Goal: Register for event/course

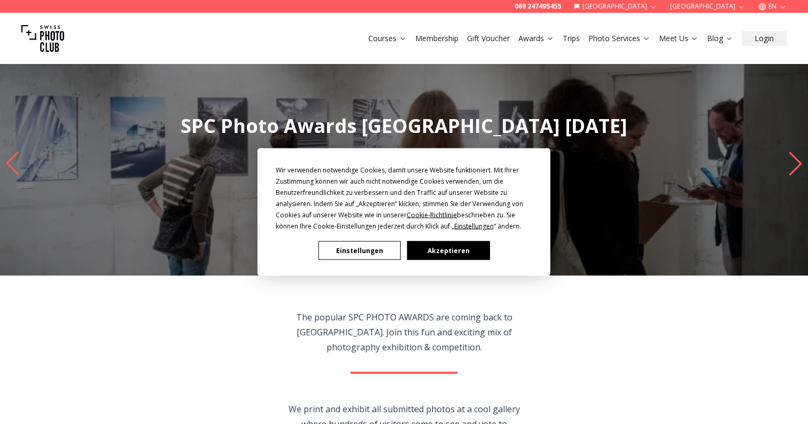
click at [455, 249] on button "Akzeptieren" at bounding box center [448, 250] width 82 height 19
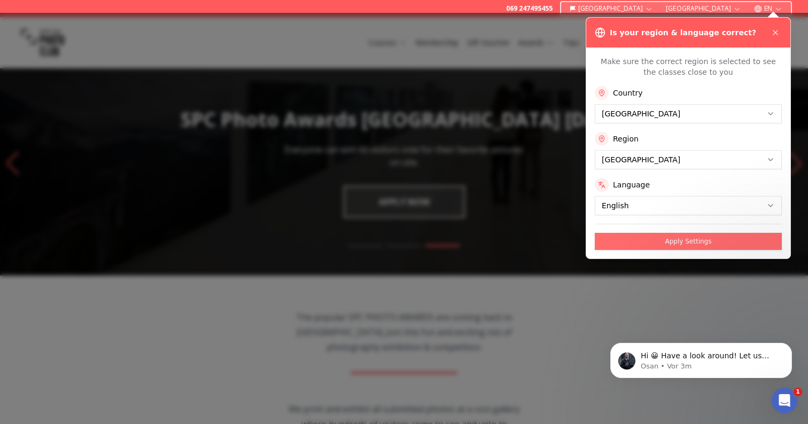
click at [632, 241] on button "Apply Settings" at bounding box center [687, 241] width 187 height 17
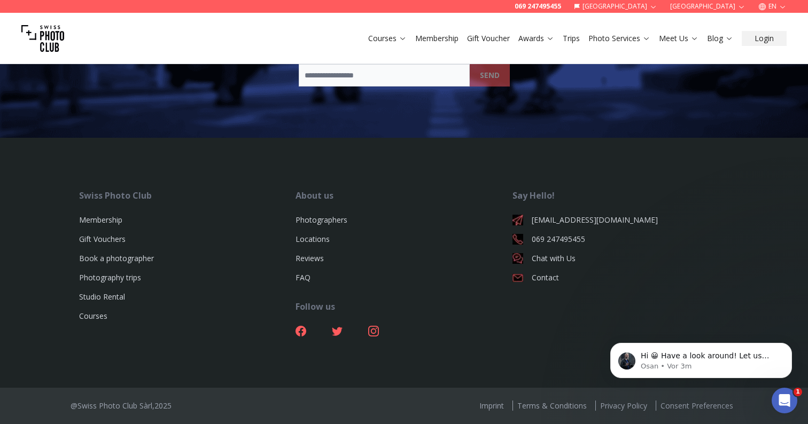
scroll to position [3644, 0]
click at [497, 407] on link "Imprint" at bounding box center [491, 406] width 33 height 10
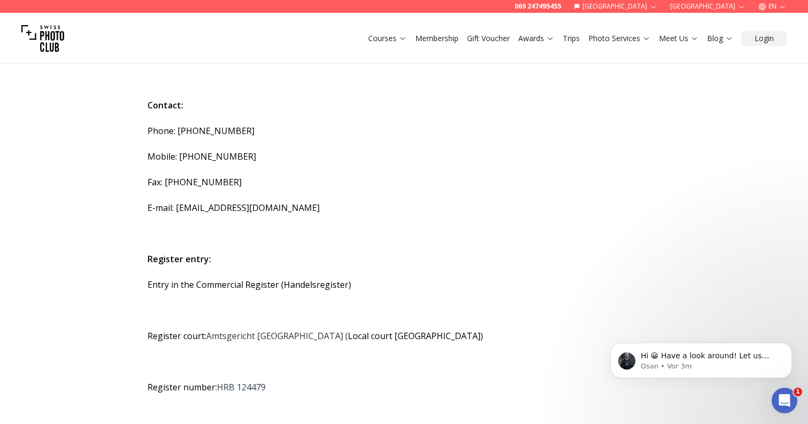
scroll to position [352, 0]
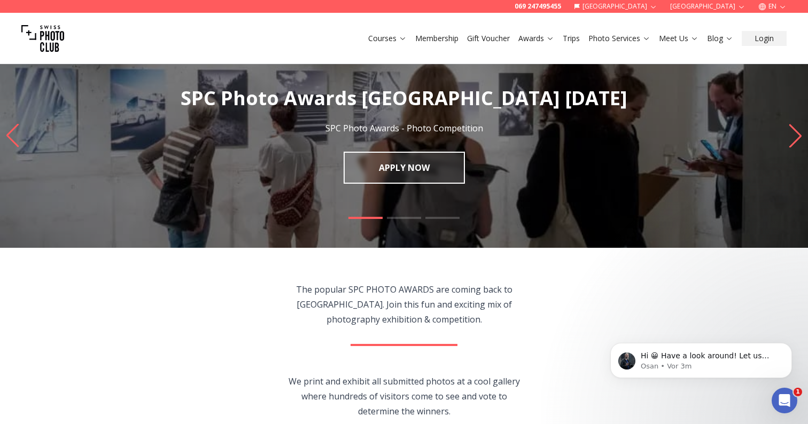
scroll to position [38, 0]
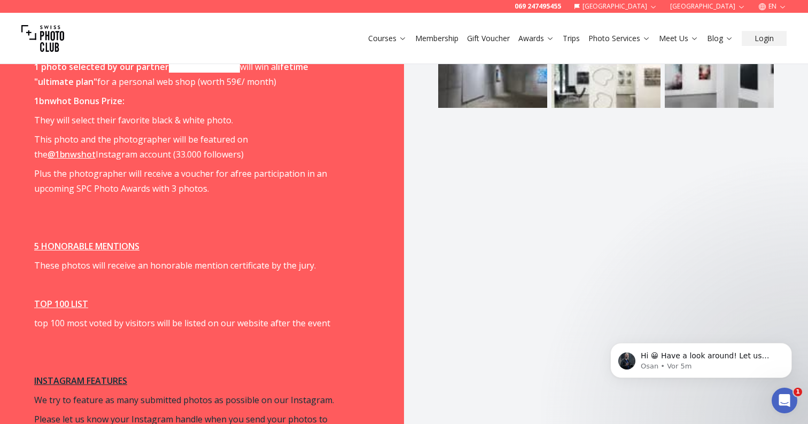
scroll to position [1305, 0]
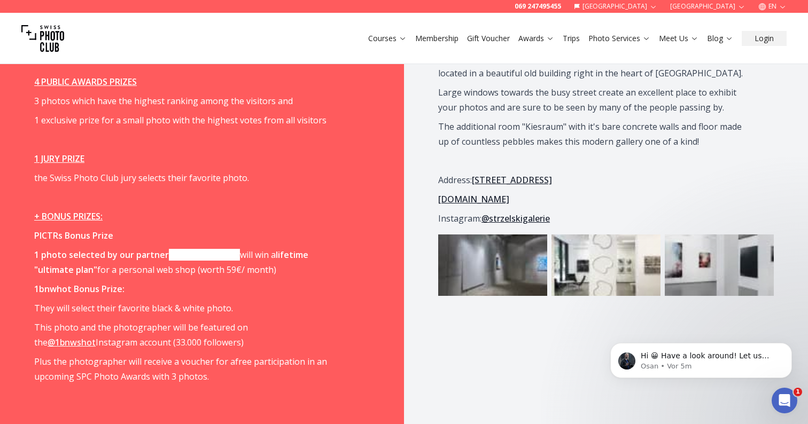
click at [184, 252] on link "[DOMAIN_NAME]" at bounding box center [204, 255] width 71 height 12
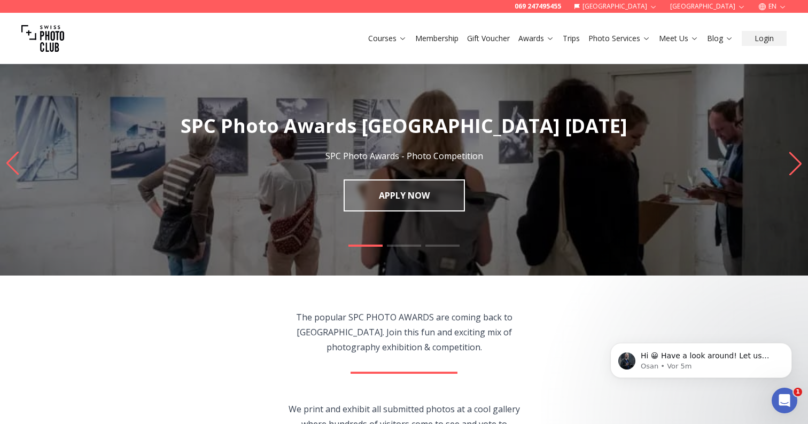
scroll to position [0, 0]
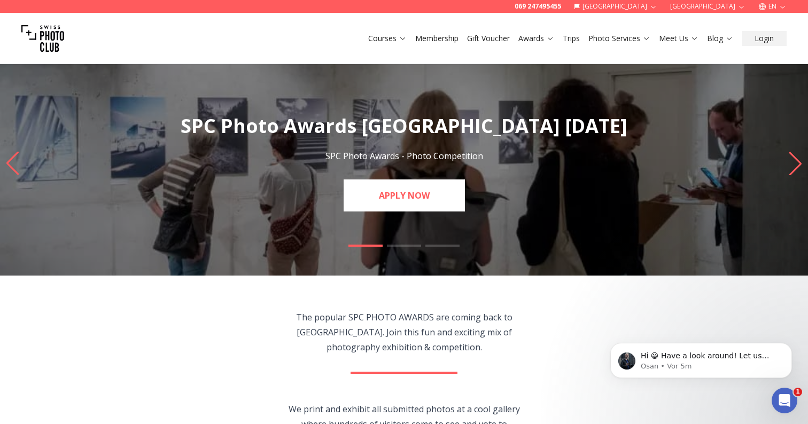
click at [406, 206] on link "APPLY NOW" at bounding box center [403, 195] width 121 height 32
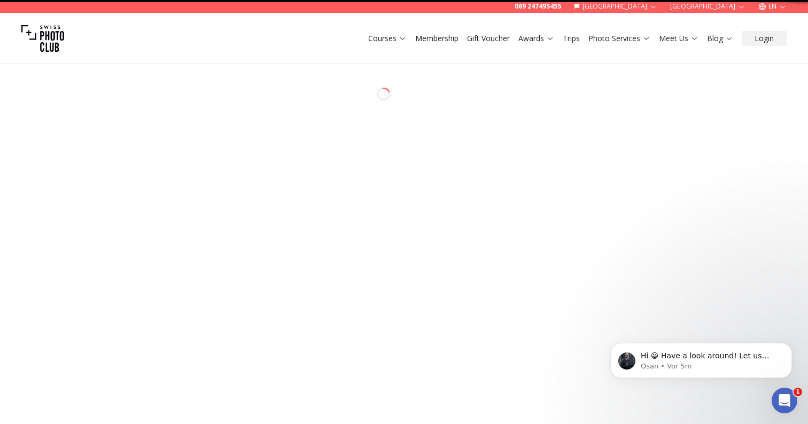
select select "*******"
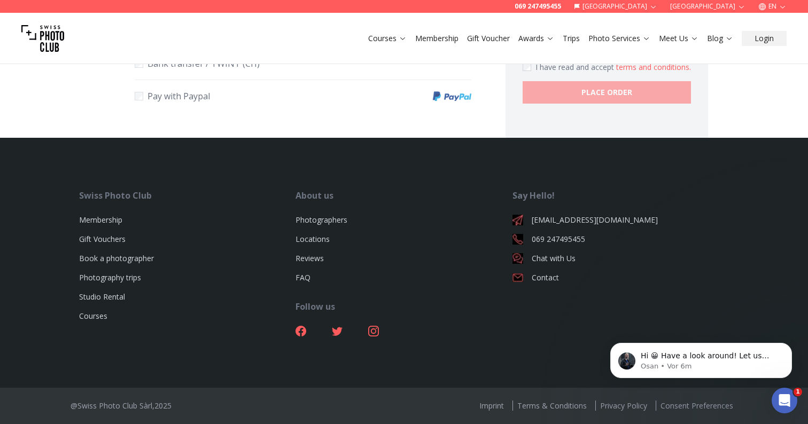
scroll to position [773, 0]
click at [309, 238] on link "Locations" at bounding box center [312, 239] width 34 height 10
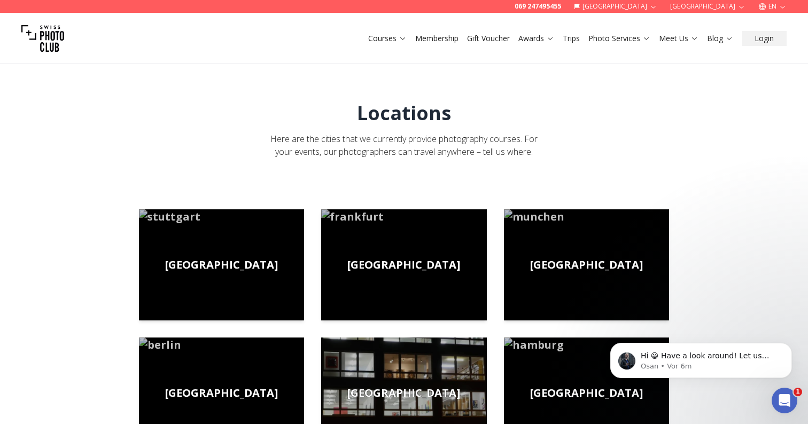
click at [41, 44] on img at bounding box center [42, 38] width 43 height 43
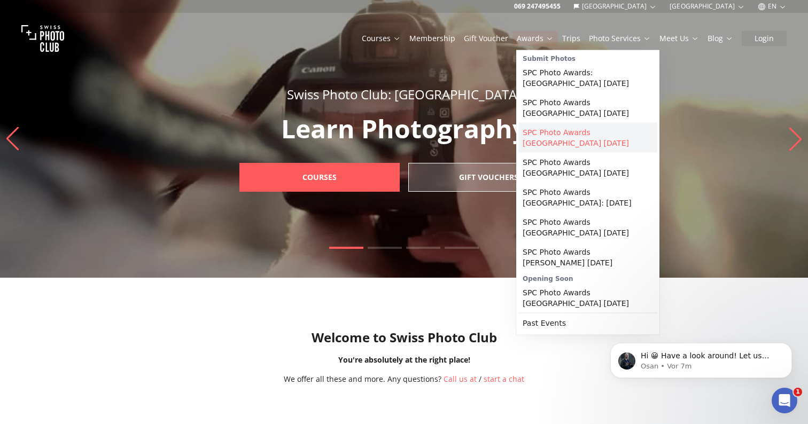
click at [545, 136] on link "SPC Photo Awards [GEOGRAPHIC_DATA] [DATE]" at bounding box center [587, 138] width 139 height 30
